Goal: Go to known website: Access a specific website the user already knows

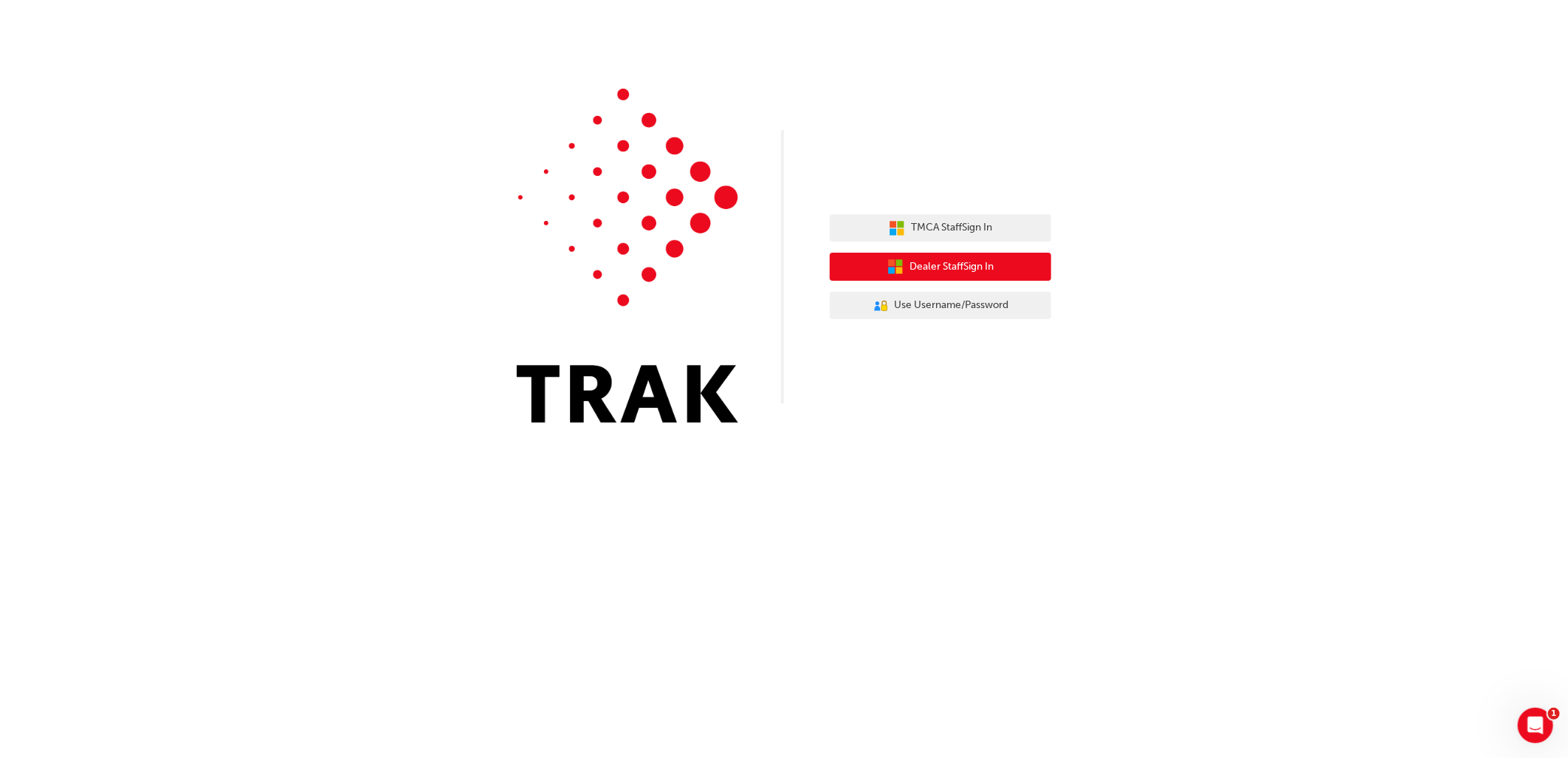
click at [935, 266] on span "Dealer Staff Sign In" at bounding box center [952, 267] width 84 height 17
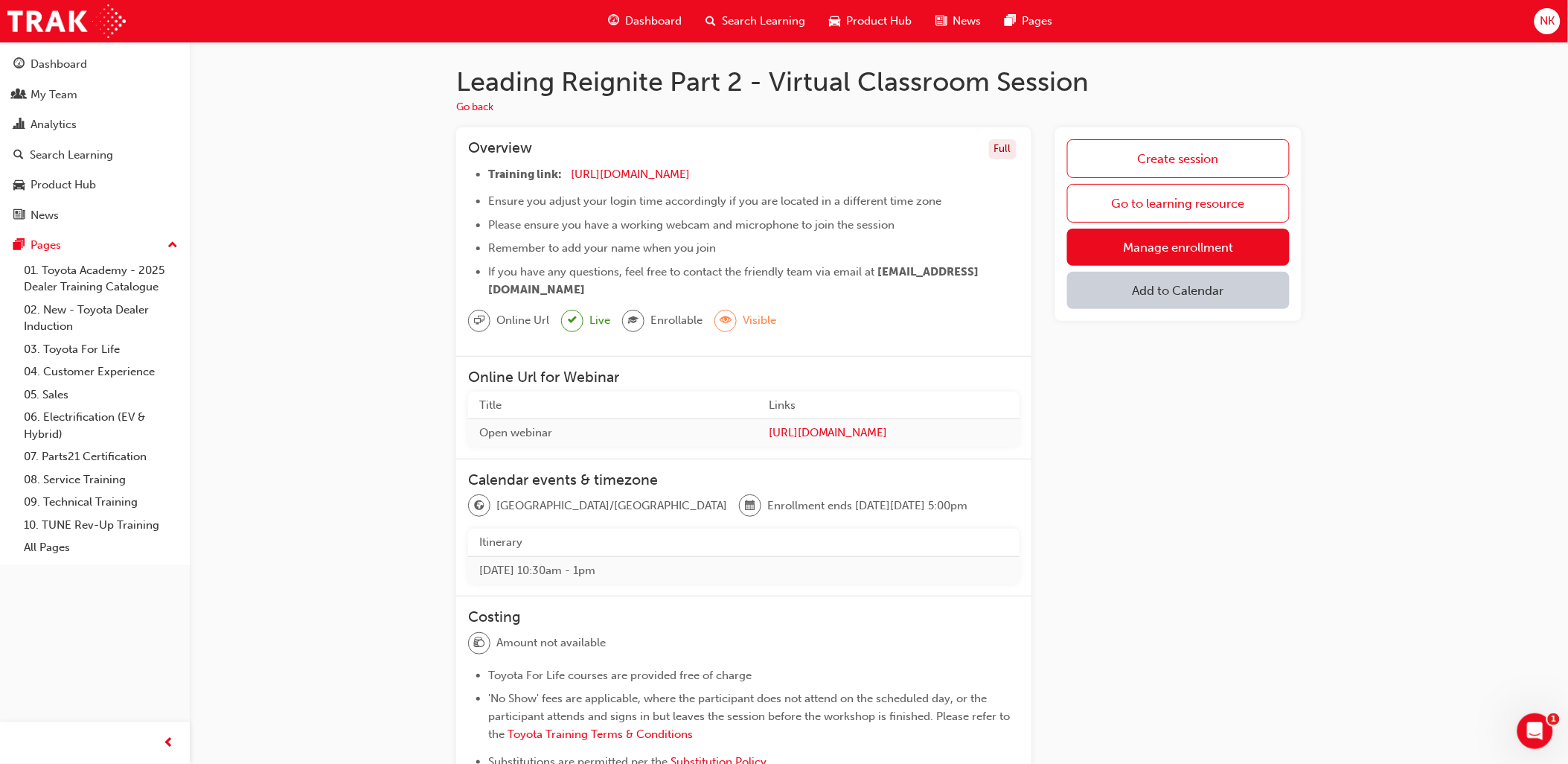
click at [315, 165] on div "Leading Reignite Part 2 - Virtual Classroom Session Go back Overview Full Train…" at bounding box center [879, 530] width 1378 height 978
